Goal: Information Seeking & Learning: Learn about a topic

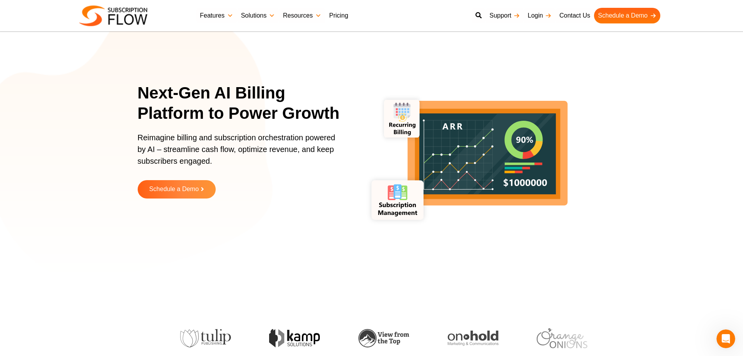
click at [333, 15] on link "Pricing" at bounding box center [338, 16] width 27 height 16
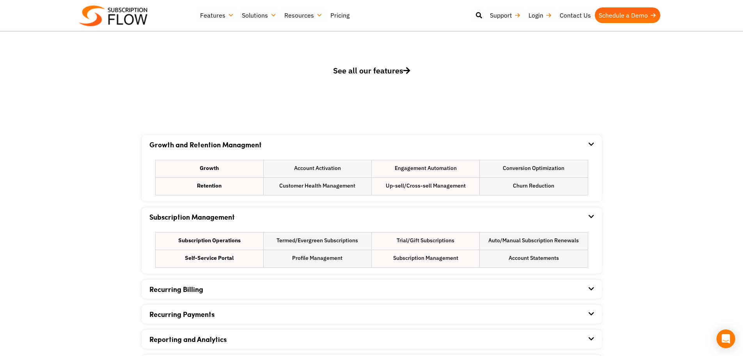
scroll to position [468, 0]
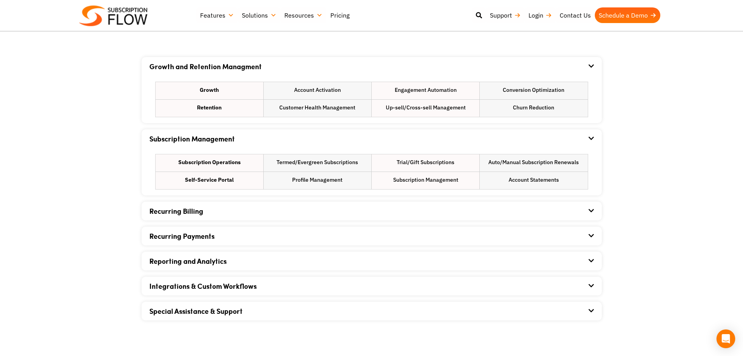
click at [155, 210] on link "Recurring Billing" at bounding box center [176, 211] width 54 height 10
